Goal: Transaction & Acquisition: Download file/media

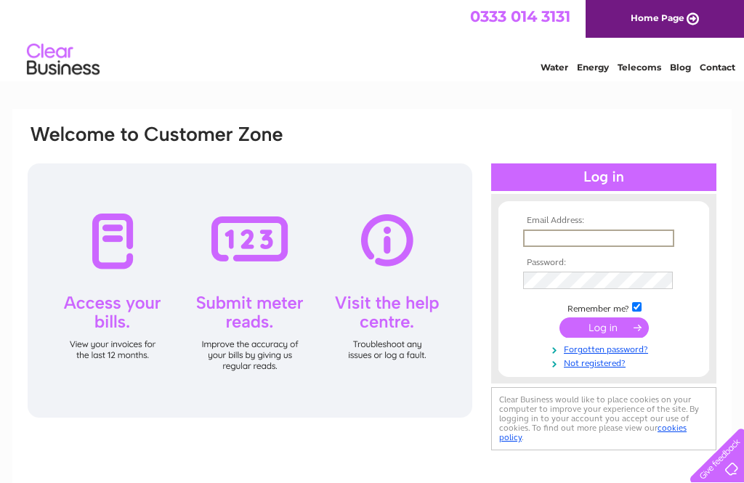
type input "Bcraig023@icloud.com"
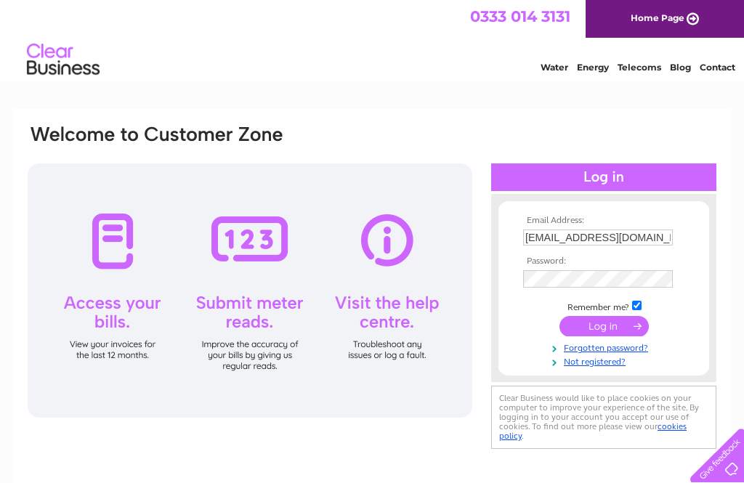
click at [603, 328] on input "submit" at bounding box center [603, 326] width 89 height 20
click at [642, 243] on input "Bcraig023@icloud.com" at bounding box center [598, 237] width 150 height 16
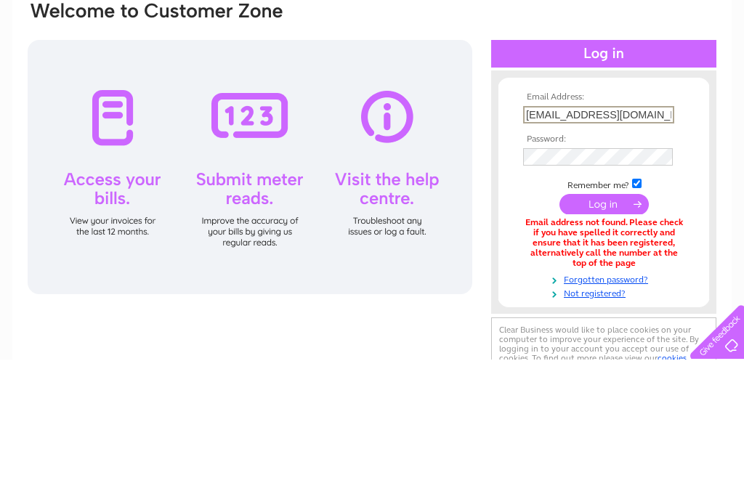
type input "[EMAIL_ADDRESS][DOMAIN_NAME]"
click at [622, 317] on input "submit" at bounding box center [603, 327] width 89 height 20
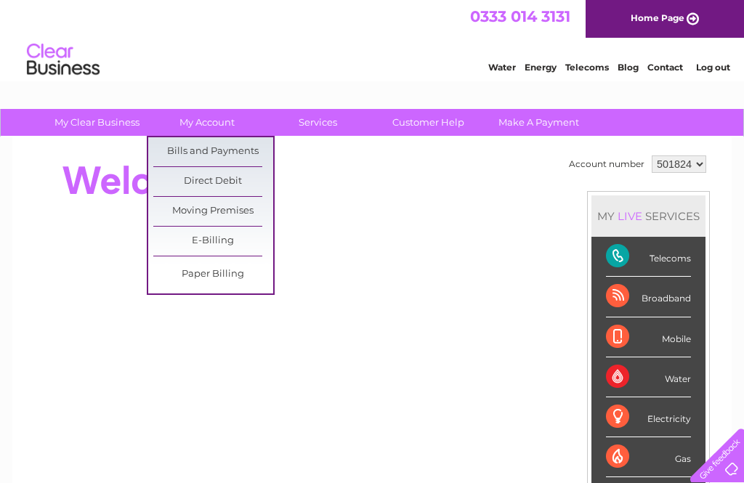
click at [253, 148] on link "Bills and Payments" at bounding box center [213, 151] width 120 height 29
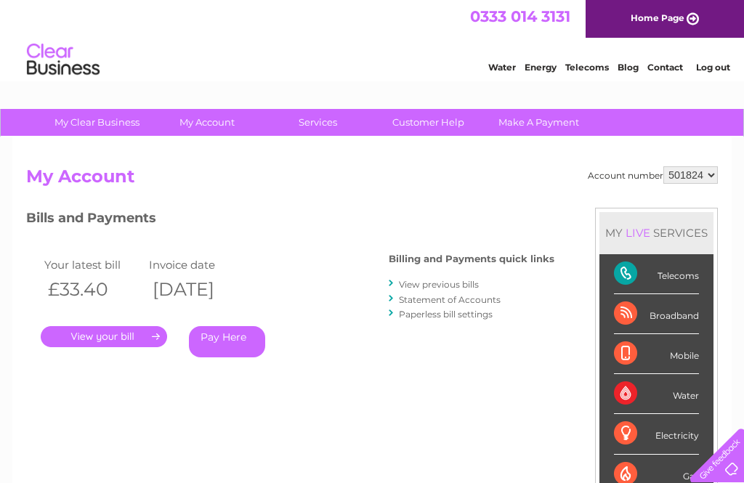
click at [136, 331] on link "." at bounding box center [104, 336] width 126 height 21
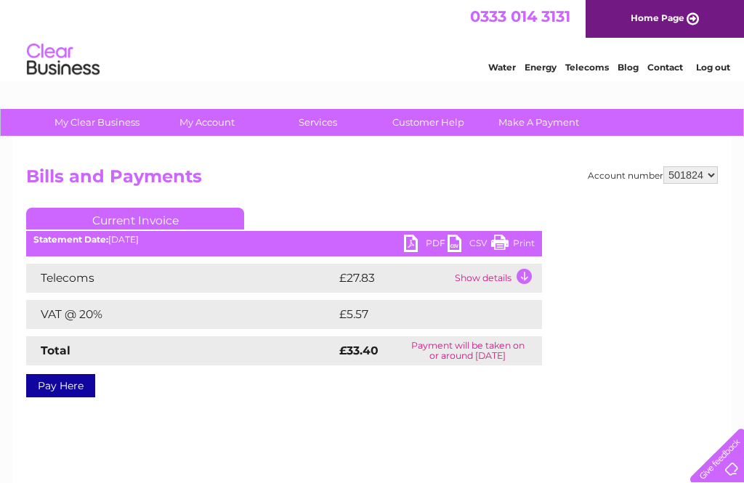
click at [412, 245] on link "PDF" at bounding box center [426, 245] width 44 height 21
